Goal: Information Seeking & Learning: Find specific fact

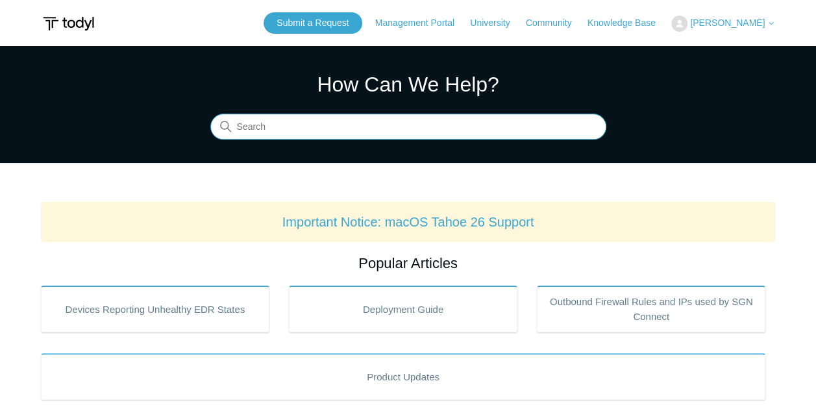
click at [282, 127] on input "Search" at bounding box center [408, 127] width 396 height 26
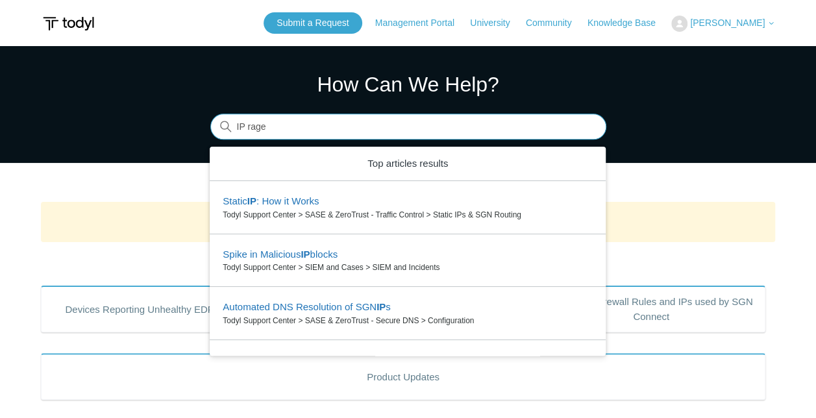
type input "IP rage"
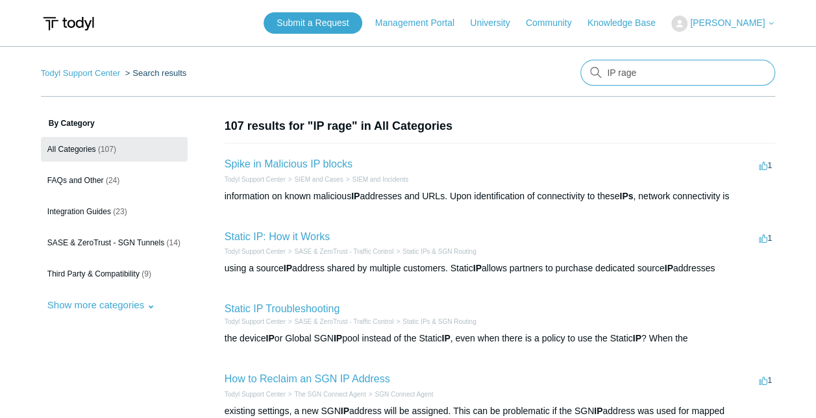
drag, startPoint x: 645, startPoint y: 73, endPoint x: 512, endPoint y: 61, distance: 134.2
click at [512, 61] on nav "Todyl Support Center Search results IP rage" at bounding box center [408, 78] width 734 height 37
type input "SASE IP"
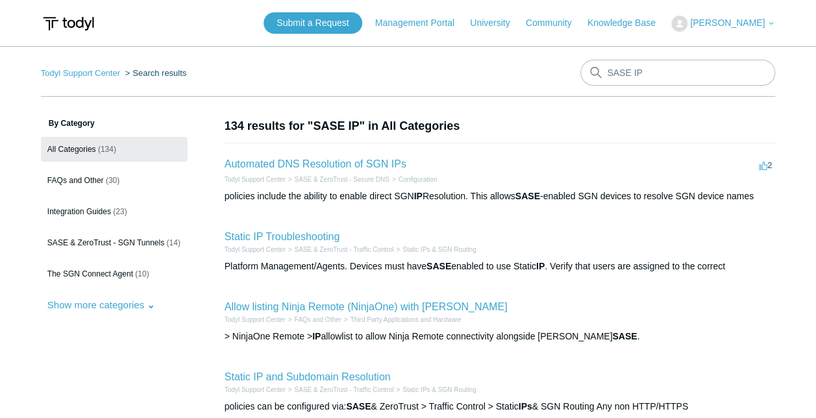
click at [743, 23] on span "[PERSON_NAME]" at bounding box center [727, 23] width 75 height 10
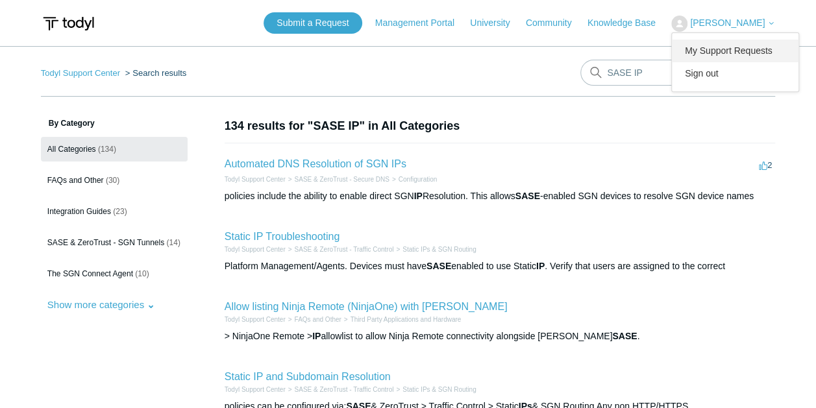
click at [737, 47] on link "My Support Requests" at bounding box center [735, 51] width 127 height 23
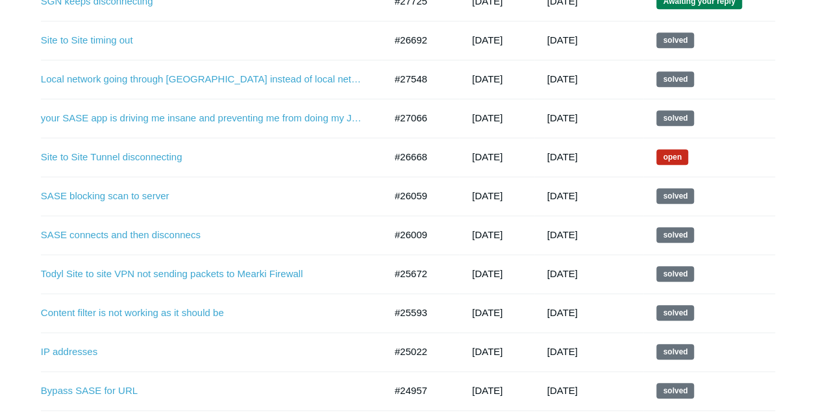
scroll to position [454, 0]
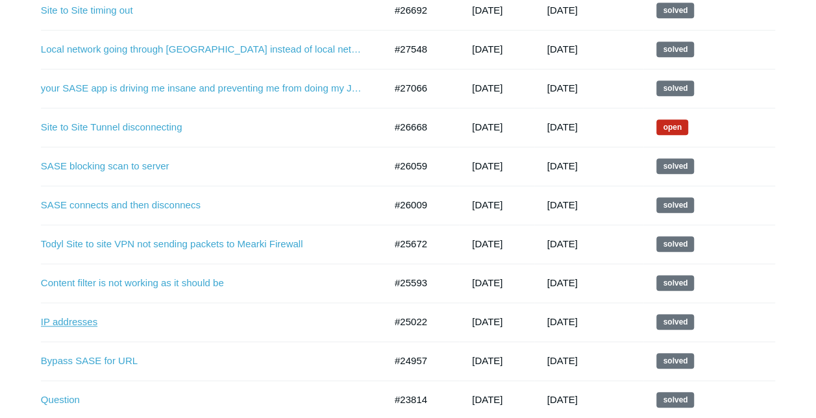
click at [64, 321] on link "IP addresses" at bounding box center [203, 322] width 325 height 15
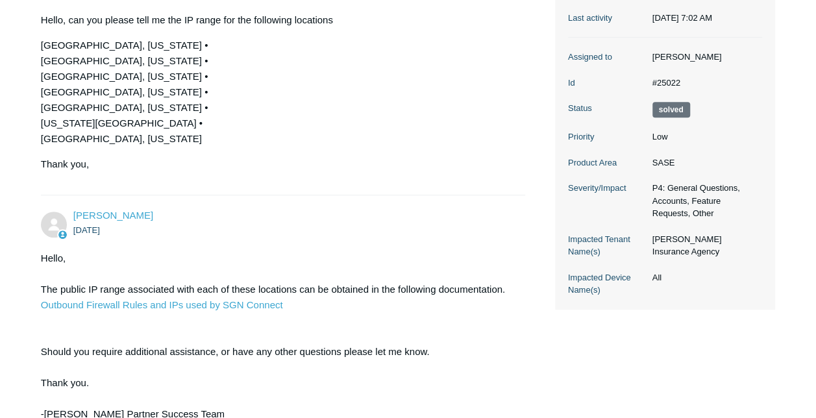
scroll to position [260, 0]
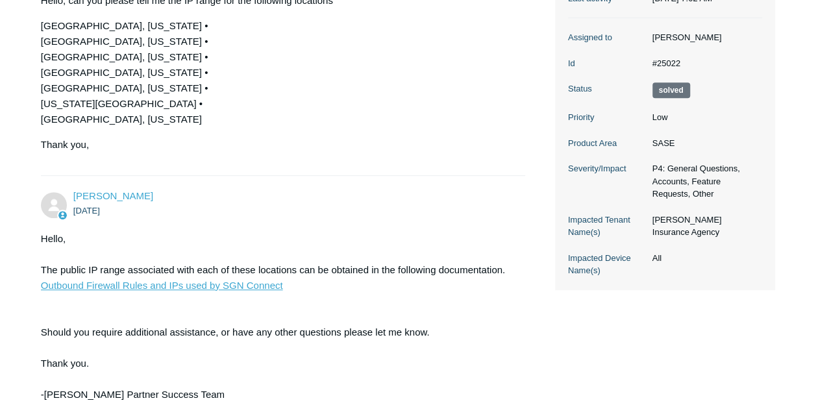
click at [200, 286] on link "Outbound Firewall Rules and IPs used by SGN Connect" at bounding box center [162, 285] width 242 height 11
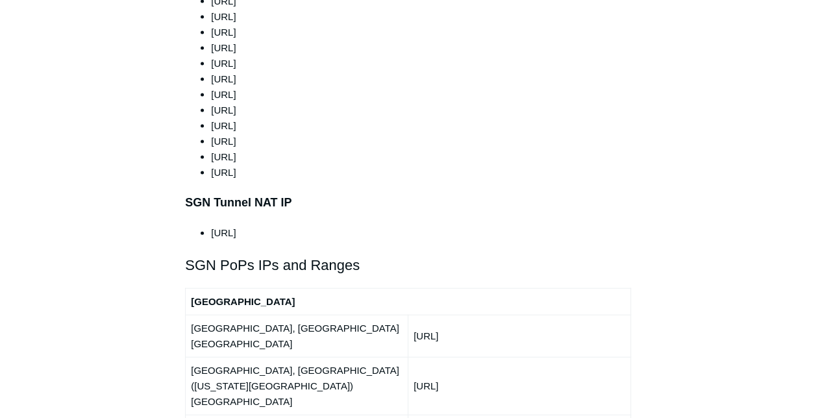
scroll to position [1363, 0]
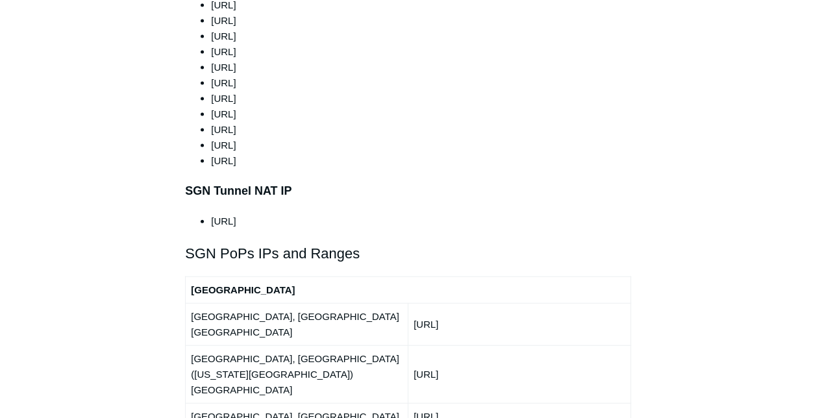
drag, startPoint x: 479, startPoint y: 285, endPoint x: 408, endPoint y: 288, distance: 70.8
click at [408, 303] on td "[URL]" at bounding box center [519, 324] width 223 height 42
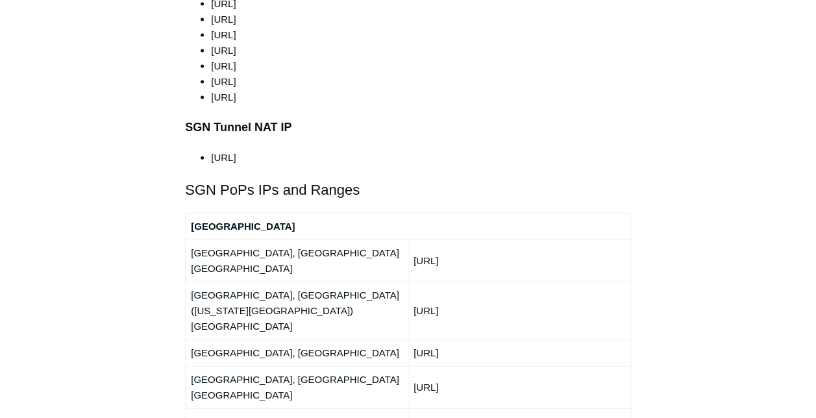
scroll to position [1428, 0]
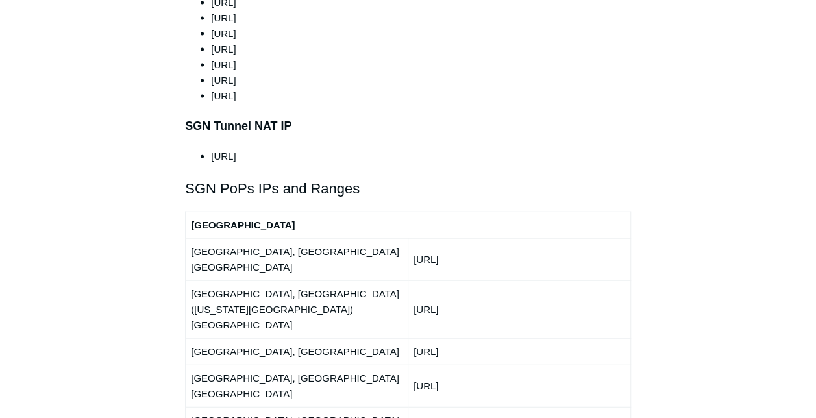
drag, startPoint x: 489, startPoint y: 245, endPoint x: 412, endPoint y: 244, distance: 77.9
click at [412, 280] on td "[URL]" at bounding box center [519, 309] width 223 height 58
copy td "[URL]"
drag, startPoint x: 487, startPoint y: 274, endPoint x: 402, endPoint y: 269, distance: 85.2
click at [402, 338] on tr "[GEOGRAPHIC_DATA], [GEOGRAPHIC_DATA] [URL]" at bounding box center [408, 351] width 445 height 27
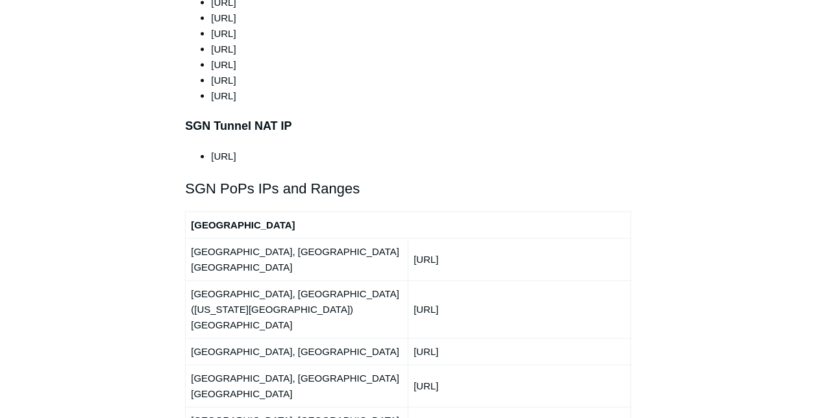
copy tr "[URL]"
drag, startPoint x: 498, startPoint y: 303, endPoint x: 414, endPoint y: 304, distance: 83.8
click at [414, 365] on td "[URL]" at bounding box center [519, 386] width 223 height 42
copy td "[URL]"
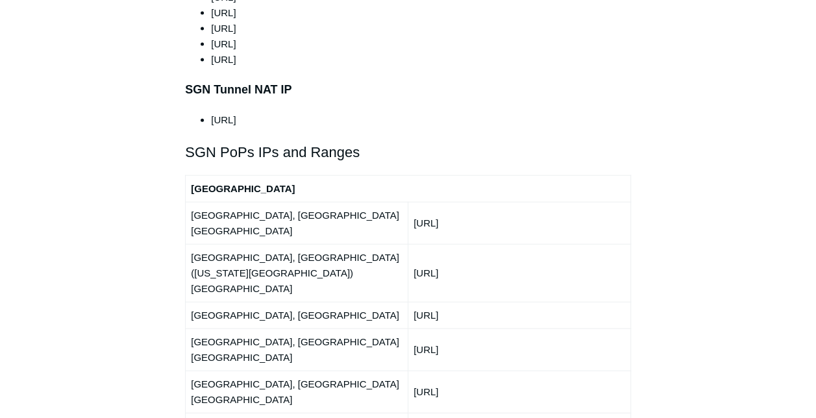
scroll to position [1493, 0]
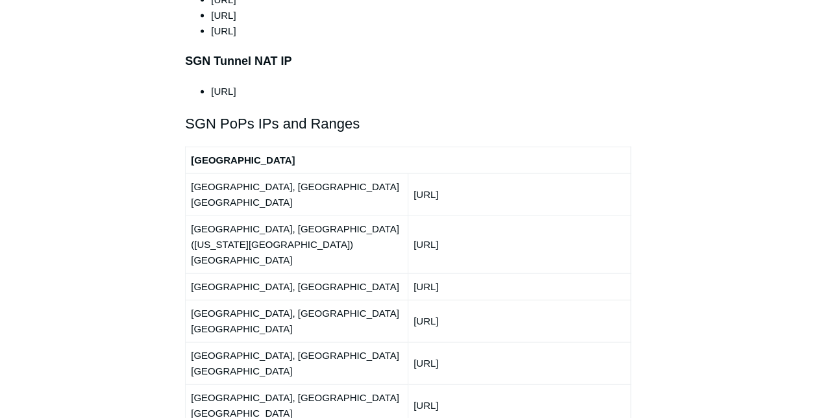
drag, startPoint x: 491, startPoint y: 260, endPoint x: 412, endPoint y: 258, distance: 79.2
click at [412, 342] on td "[URL]" at bounding box center [519, 363] width 223 height 42
copy td "[URL]"
drag, startPoint x: 491, startPoint y: 288, endPoint x: 401, endPoint y: 284, distance: 90.3
click at [401, 384] on tr "[GEOGRAPHIC_DATA], [GEOGRAPHIC_DATA] [GEOGRAPHIC_DATA] [URL]" at bounding box center [408, 405] width 445 height 42
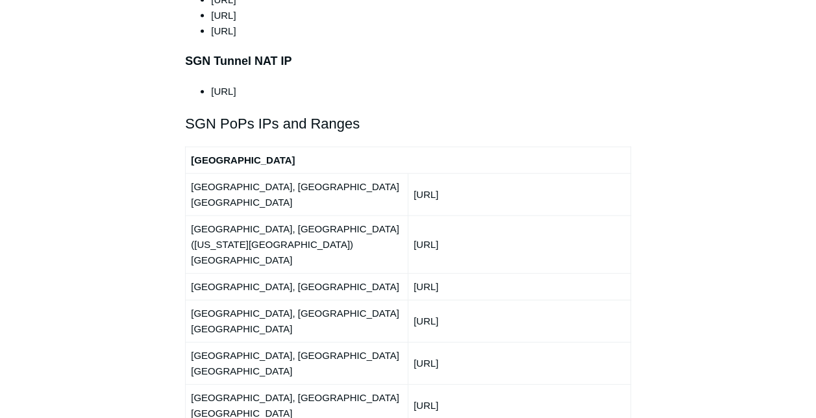
copy tr "[URL]"
drag, startPoint x: 484, startPoint y: 308, endPoint x: 412, endPoint y: 312, distance: 72.2
copy td "[URL]"
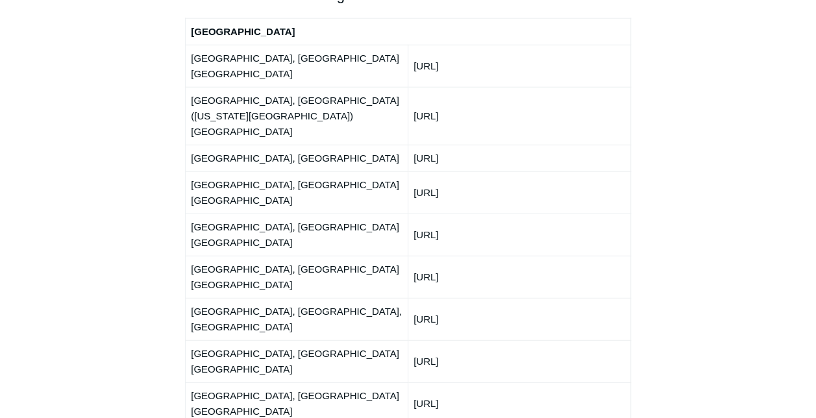
scroll to position [1623, 0]
drag, startPoint x: 486, startPoint y: 212, endPoint x: 414, endPoint y: 214, distance: 72.1
click at [414, 339] on td "[URL]" at bounding box center [519, 360] width 223 height 42
copy td "[URL]"
drag, startPoint x: 489, startPoint y: 232, endPoint x: 414, endPoint y: 236, distance: 75.4
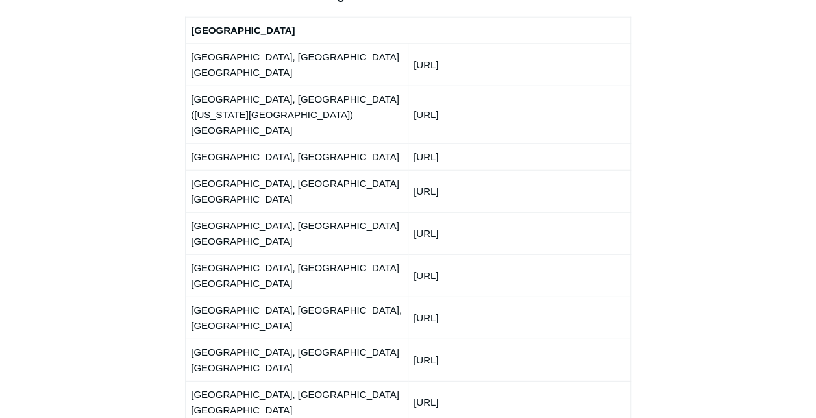
click at [414, 381] on td "[URL]" at bounding box center [519, 402] width 223 height 42
copy td "[URL]"
drag, startPoint x: 494, startPoint y: 262, endPoint x: 414, endPoint y: 257, distance: 80.0
copy td "[URL]"
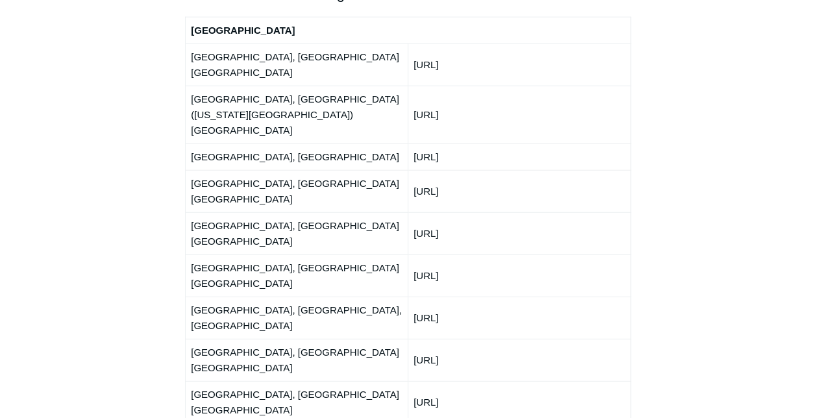
drag, startPoint x: 468, startPoint y: 291, endPoint x: 410, endPoint y: 290, distance: 58.4
copy td "[URL]"
drag, startPoint x: 492, startPoint y: 317, endPoint x: 414, endPoint y: 318, distance: 78.6
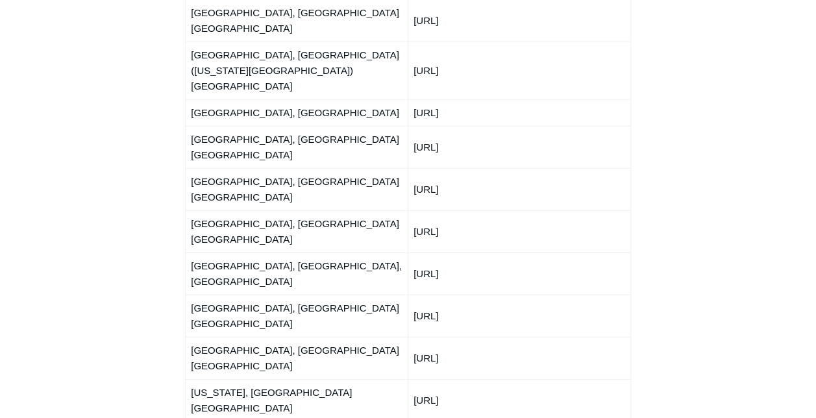
scroll to position [1688, 0]
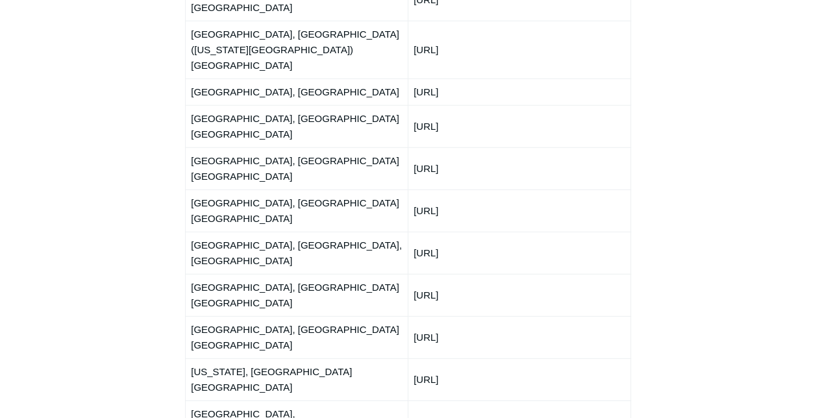
drag, startPoint x: 484, startPoint y: 276, endPoint x: 414, endPoint y: 275, distance: 70.1
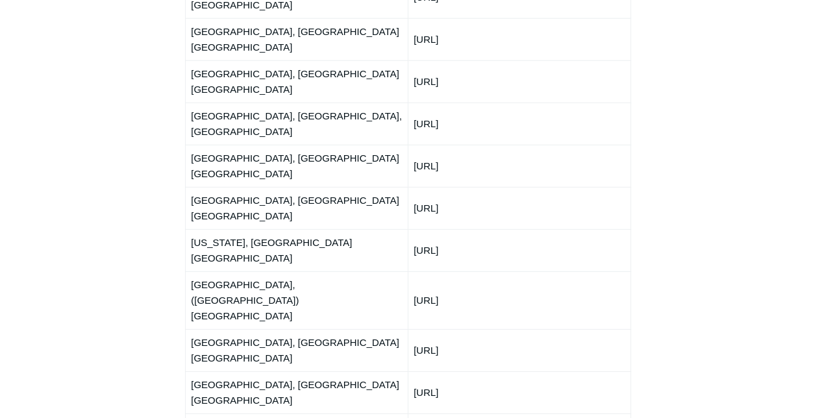
scroll to position [1818, 0]
drag, startPoint x: 489, startPoint y: 175, endPoint x: 409, endPoint y: 173, distance: 79.9
click at [409, 413] on td "[URL]" at bounding box center [519, 426] width 223 height 27
drag, startPoint x: 477, startPoint y: 249, endPoint x: 412, endPoint y: 248, distance: 64.9
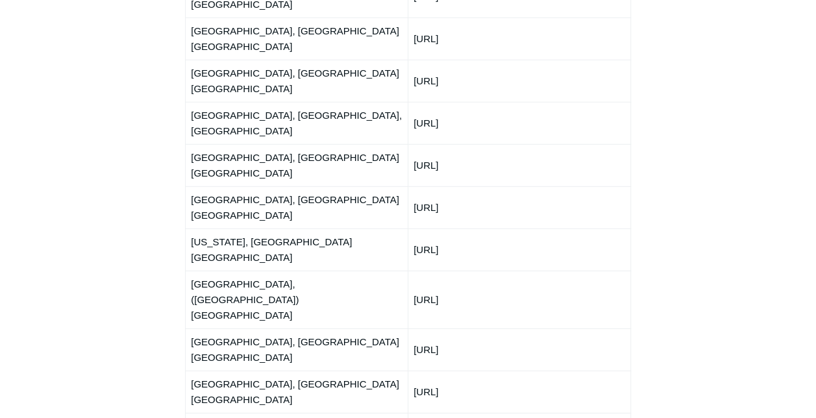
drag, startPoint x: 465, startPoint y: 304, endPoint x: 414, endPoint y: 303, distance: 51.3
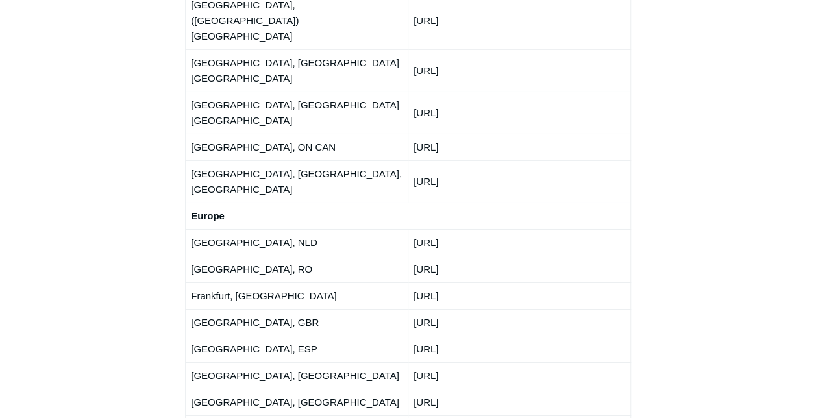
scroll to position [2012, 0]
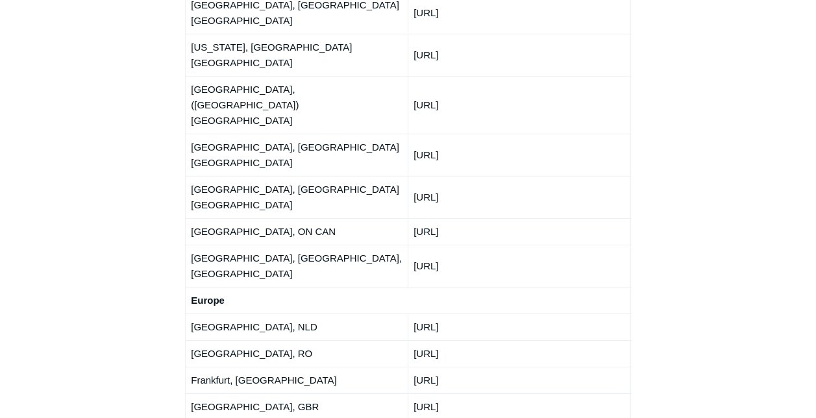
drag, startPoint x: 486, startPoint y: 270, endPoint x: 415, endPoint y: 270, distance: 70.8
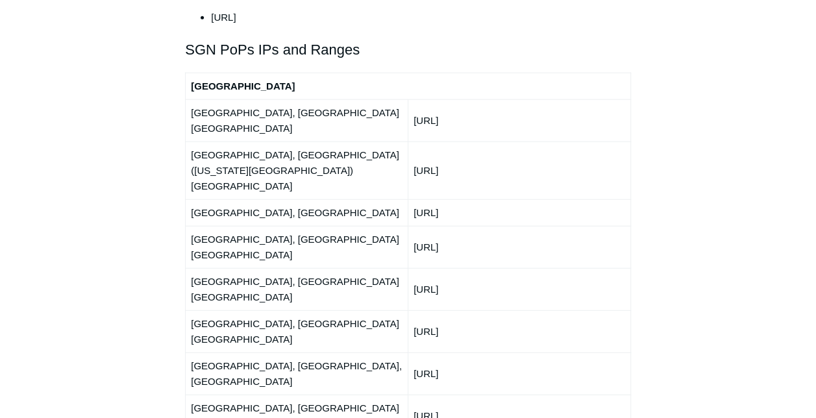
scroll to position [1558, 0]
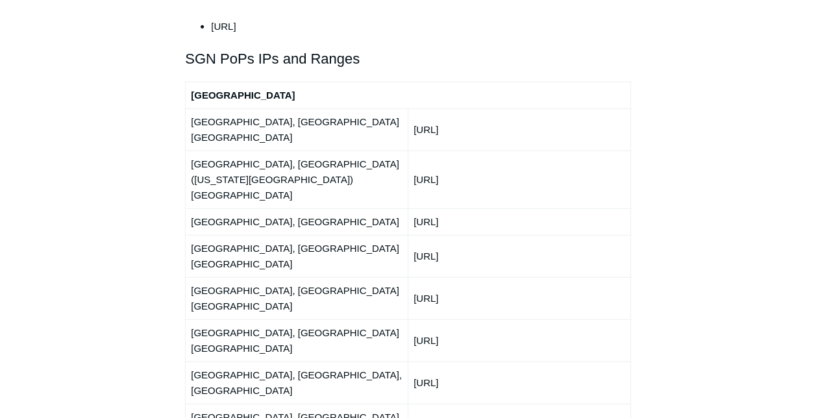
click at [460, 404] on td "[URL]" at bounding box center [519, 425] width 223 height 42
drag, startPoint x: 461, startPoint y: 273, endPoint x: 412, endPoint y: 275, distance: 49.4
click at [412, 404] on td "[URL]" at bounding box center [519, 425] width 223 height 42
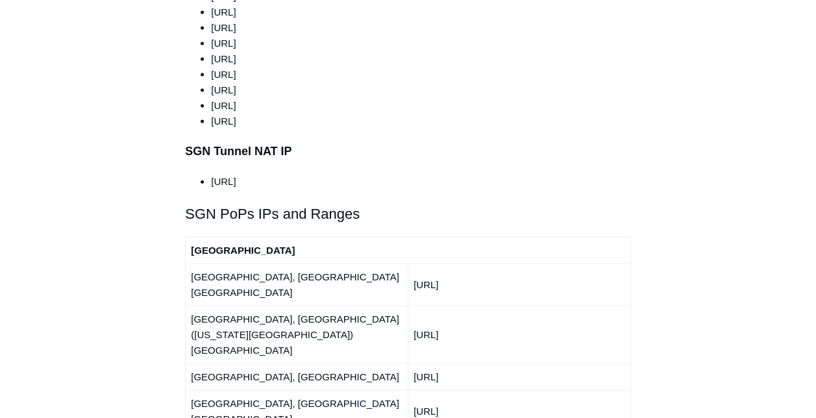
scroll to position [1493, 0]
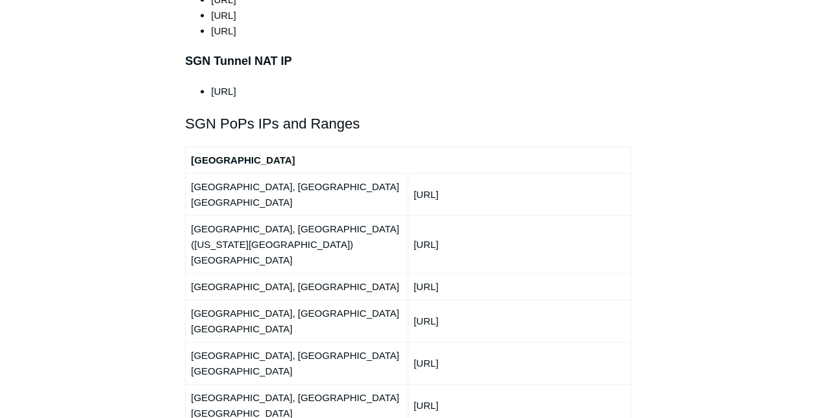
drag, startPoint x: 483, startPoint y: 151, endPoint x: 415, endPoint y: 153, distance: 68.2
click at [415, 173] on td "[URL]" at bounding box center [519, 194] width 223 height 42
drag, startPoint x: 492, startPoint y: 180, endPoint x: 414, endPoint y: 180, distance: 77.9
click at [414, 216] on td "[URL]" at bounding box center [519, 245] width 223 height 58
drag, startPoint x: 493, startPoint y: 203, endPoint x: 365, endPoint y: 202, distance: 127.9
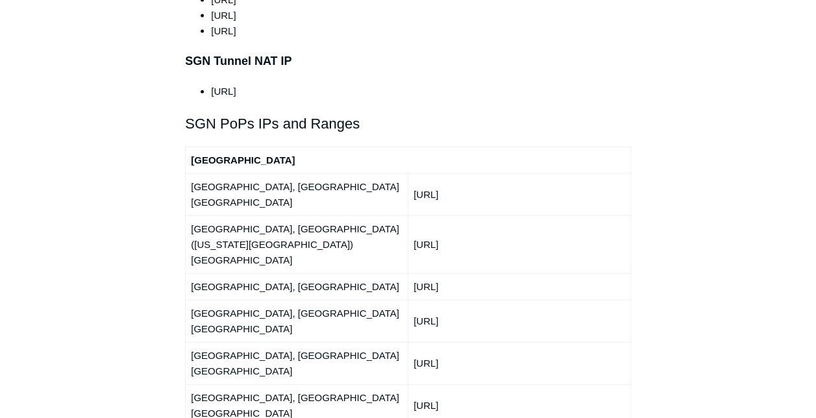
click at [410, 273] on td "[URL]" at bounding box center [519, 286] width 223 height 27
drag, startPoint x: 502, startPoint y: 236, endPoint x: 409, endPoint y: 230, distance: 93.7
click at [409, 300] on td "[URL]" at bounding box center [519, 321] width 223 height 42
drag, startPoint x: 496, startPoint y: 260, endPoint x: 410, endPoint y: 257, distance: 85.8
click at [410, 342] on td "[URL]" at bounding box center [519, 363] width 223 height 42
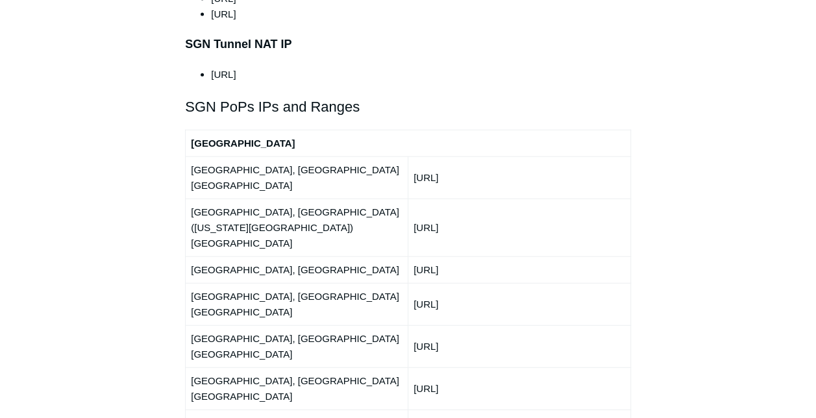
scroll to position [1558, 0]
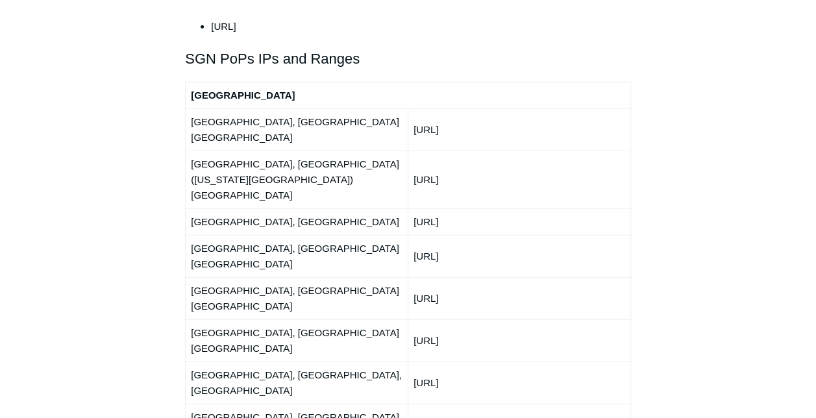
drag, startPoint x: 497, startPoint y: 224, endPoint x: 414, endPoint y: 223, distance: 83.1
click at [414, 319] on td "[URL]" at bounding box center [519, 340] width 223 height 42
drag, startPoint x: 488, startPoint y: 247, endPoint x: 336, endPoint y: 243, distance: 151.9
click at [413, 362] on td "[URL]" at bounding box center [519, 383] width 223 height 42
drag, startPoint x: 490, startPoint y: 277, endPoint x: 413, endPoint y: 275, distance: 77.3
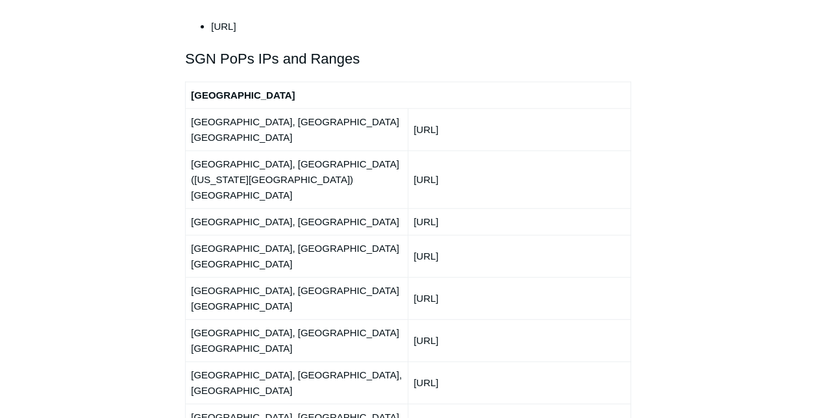
click at [413, 404] on td "[URL]" at bounding box center [519, 425] width 223 height 42
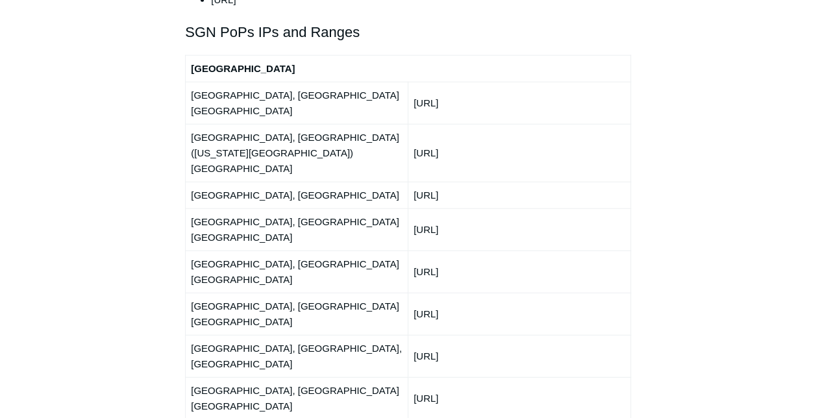
scroll to position [1623, 0]
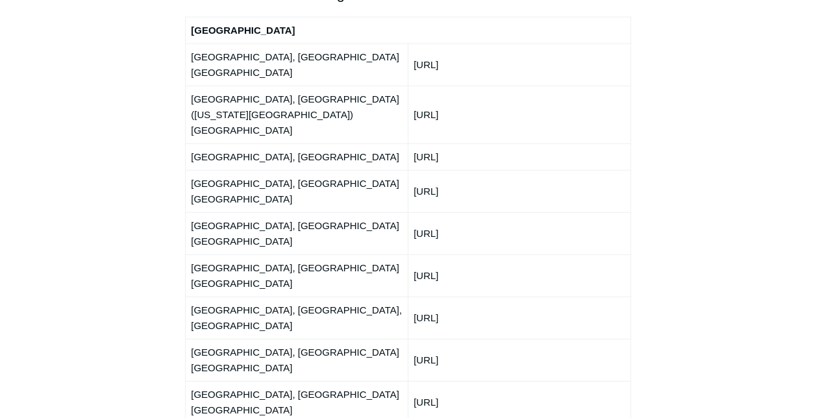
drag, startPoint x: 506, startPoint y: 232, endPoint x: 413, endPoint y: 232, distance: 93.5
click at [413, 381] on td "[URL]" at bounding box center [519, 402] width 223 height 42
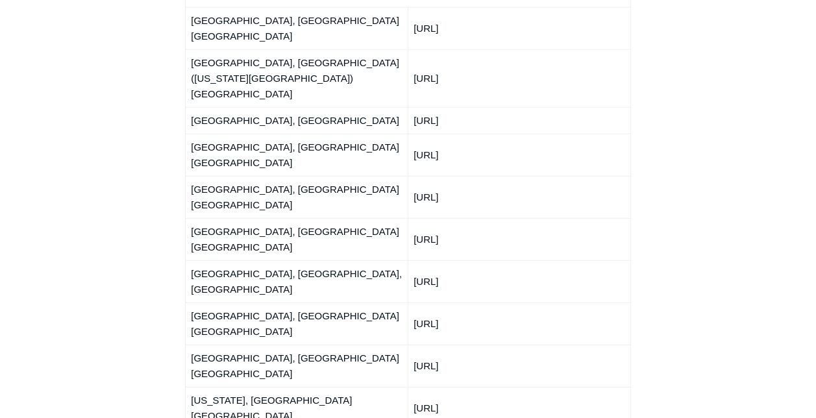
scroll to position [1688, 0]
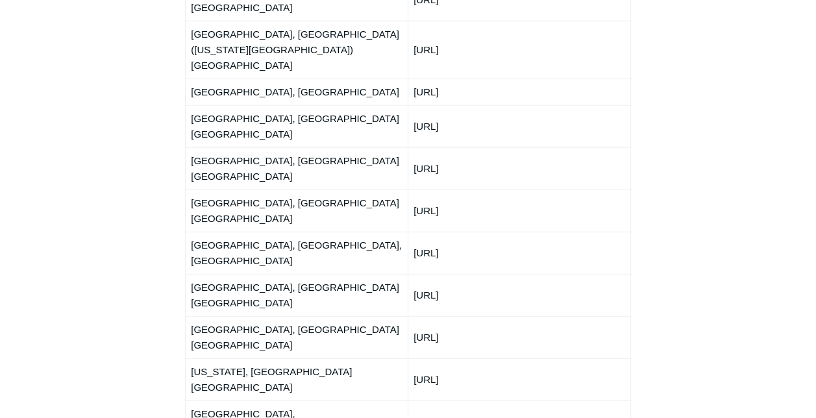
drag, startPoint x: 491, startPoint y: 197, endPoint x: 415, endPoint y: 199, distance: 76.0
click at [415, 358] on td "[URL]" at bounding box center [519, 379] width 223 height 42
drag, startPoint x: 493, startPoint y: 218, endPoint x: 412, endPoint y: 219, distance: 80.5
drag, startPoint x: 480, startPoint y: 249, endPoint x: 412, endPoint y: 247, distance: 68.8
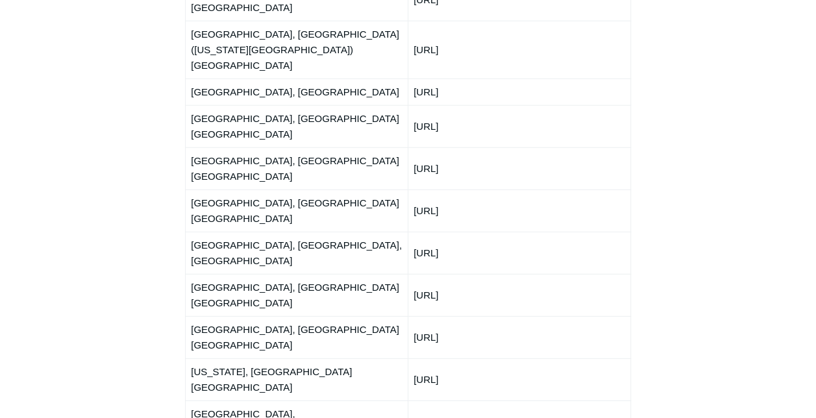
drag, startPoint x: 484, startPoint y: 273, endPoint x: 415, endPoint y: 277, distance: 68.9
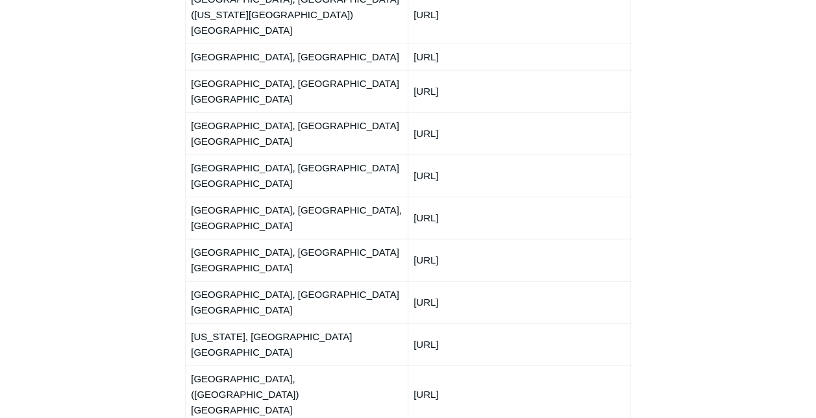
scroll to position [1753, 0]
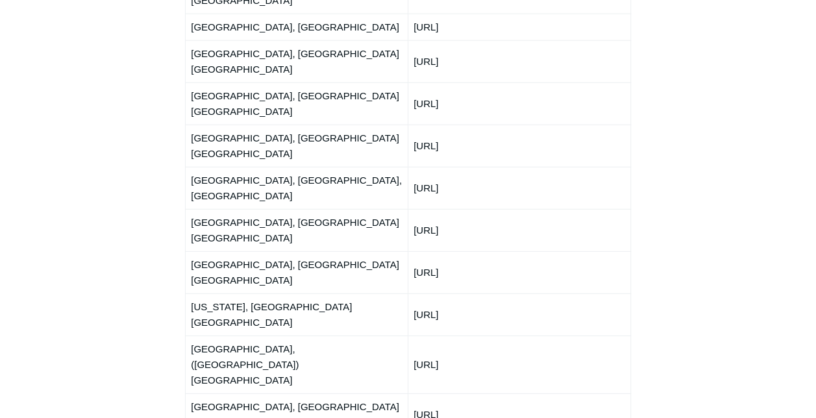
drag, startPoint x: 484, startPoint y: 240, endPoint x: 411, endPoint y: 235, distance: 73.5
drag, startPoint x: 488, startPoint y: 265, endPoint x: 407, endPoint y: 264, distance: 81.2
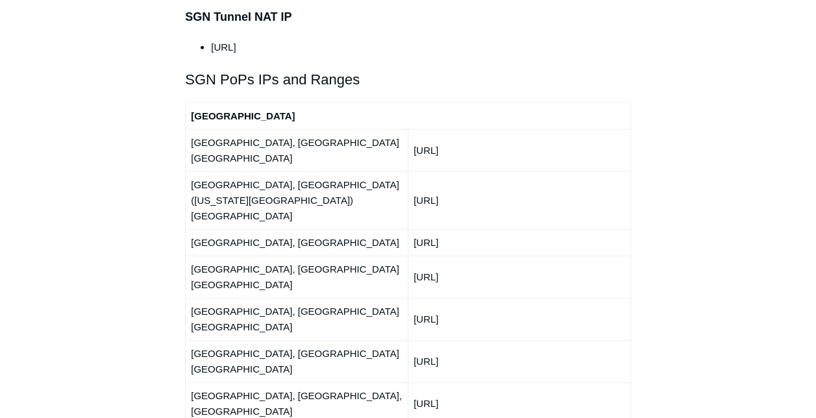
scroll to position [1558, 0]
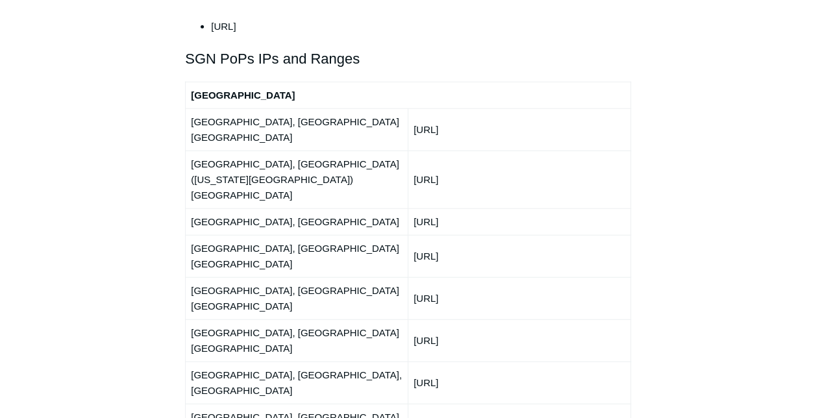
drag, startPoint x: 415, startPoint y: 271, endPoint x: 462, endPoint y: 273, distance: 47.4
click at [462, 404] on td "[URL]" at bounding box center [519, 425] width 223 height 42
